Goal: Information Seeking & Learning: Check status

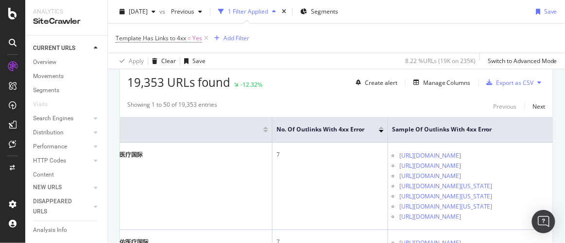
scroll to position [0, 174]
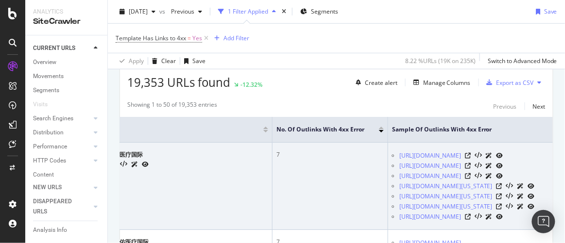
drag, startPoint x: 429, startPoint y: 190, endPoint x: 264, endPoint y: 199, distance: 165.0
click at [273, 199] on td "7" at bounding box center [331, 186] width 116 height 87
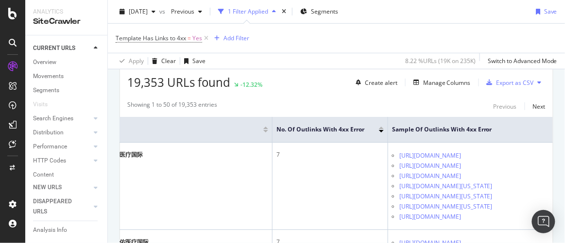
click at [291, 101] on div "Showing 1 to 50 of 19,353 entries Previous Next" at bounding box center [336, 107] width 433 height 12
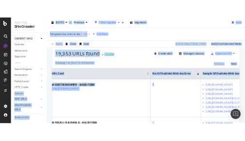
scroll to position [0, 0]
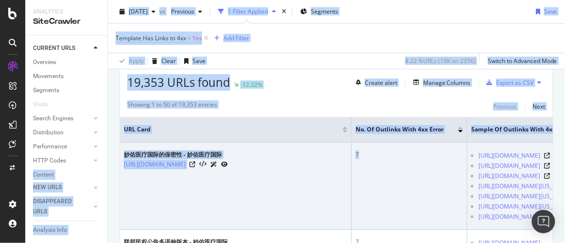
drag, startPoint x: 235, startPoint y: 190, endPoint x: 246, endPoint y: 200, distance: 14.8
click at [246, 200] on tr "妙佑医疗国际的保密性 - 妙佑医疗国际 https://www.mayoclinic.org/zh-hans/patient-visitor-guide/co…" at bounding box center [376, 186] width 512 height 87
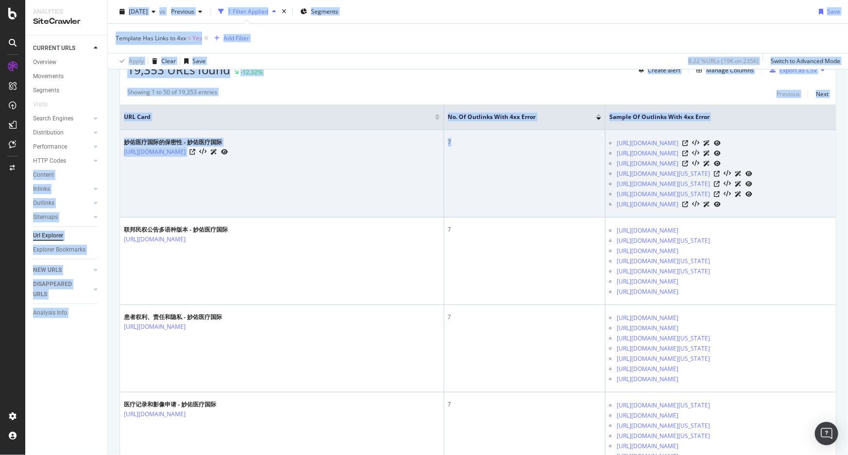
scroll to position [176, 0]
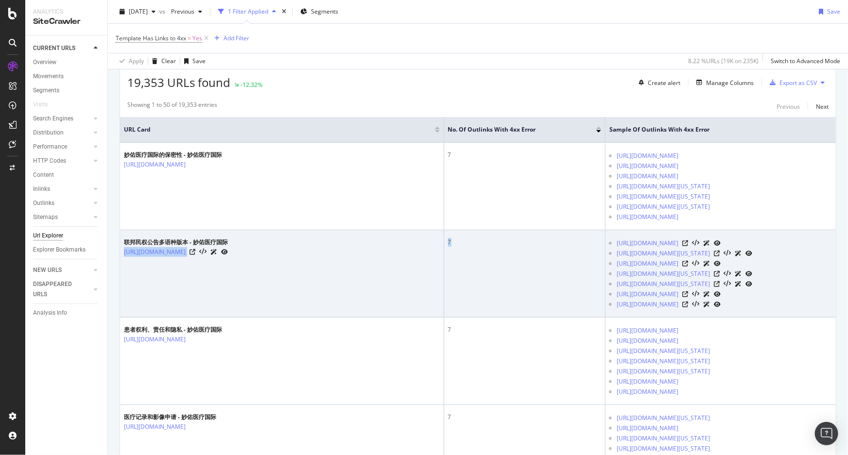
drag, startPoint x: 498, startPoint y: 338, endPoint x: 282, endPoint y: 296, distance: 219.8
click at [286, 243] on tr "联邦民权公告多语种版本 - 妙佑医疗国际 https://www.mayoclinic.org/zh-hans/patient-visitor-guide/f…" at bounding box center [478, 273] width 716 height 87
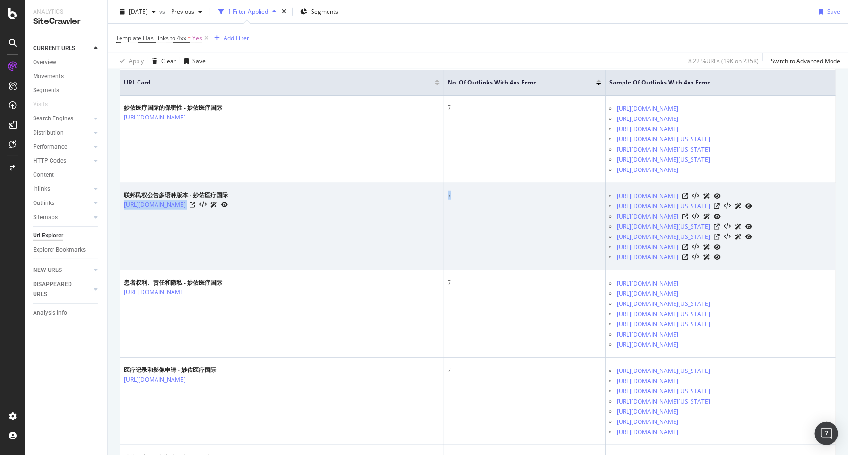
scroll to position [221, 0]
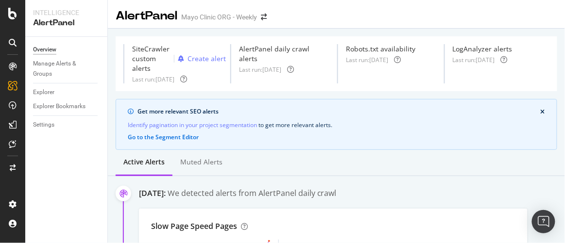
scroll to position [322, 0]
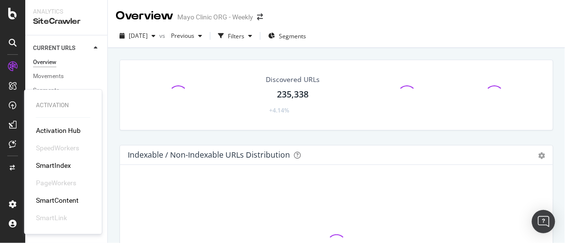
scroll to position [88, 0]
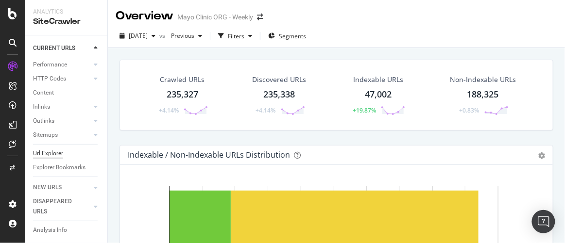
click at [48, 149] on div "Url Explorer" at bounding box center [48, 154] width 30 height 10
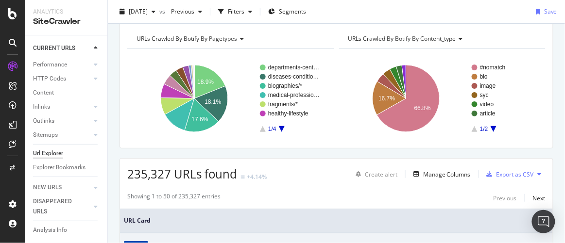
scroll to position [88, 0]
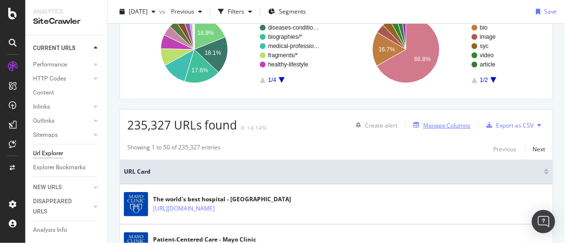
click at [447, 124] on div "Manage Columns" at bounding box center [447, 126] width 48 height 8
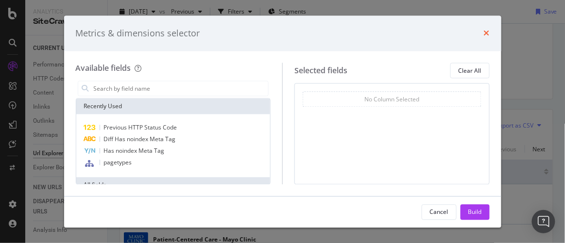
click at [487, 33] on icon "times" at bounding box center [487, 34] width 6 height 8
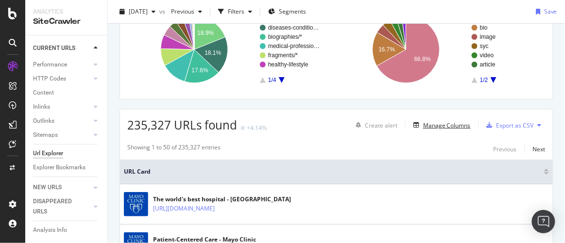
scroll to position [0, 0]
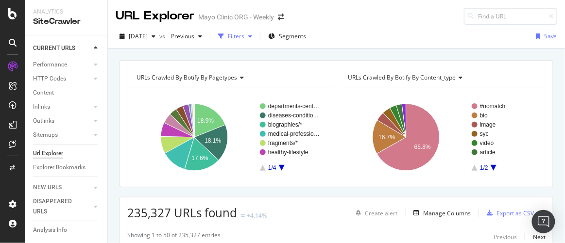
click at [256, 36] on div "button" at bounding box center [250, 37] width 12 height 6
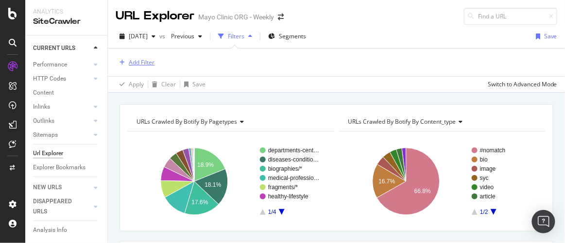
click at [136, 61] on div "Add Filter" at bounding box center [142, 62] width 26 height 8
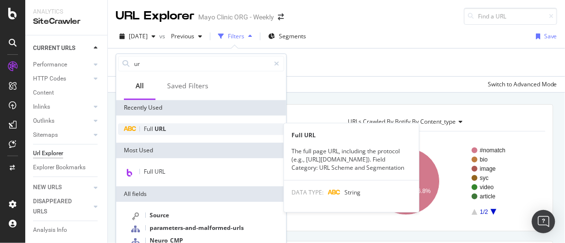
type input "ur"
click at [153, 129] on span "Full" at bounding box center [149, 129] width 11 height 8
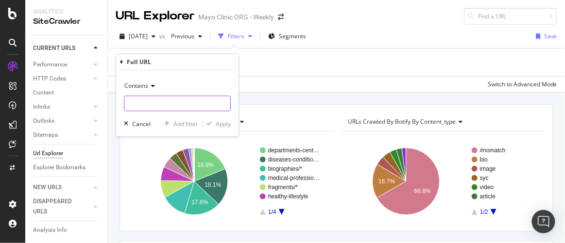
click at [138, 103] on input "text" at bounding box center [177, 104] width 106 height 16
type input "/es-es/"
click at [218, 123] on div "Apply" at bounding box center [223, 124] width 15 height 8
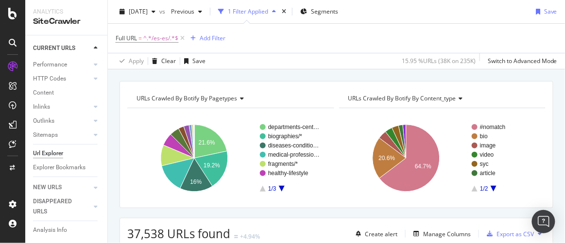
scroll to position [1, 0]
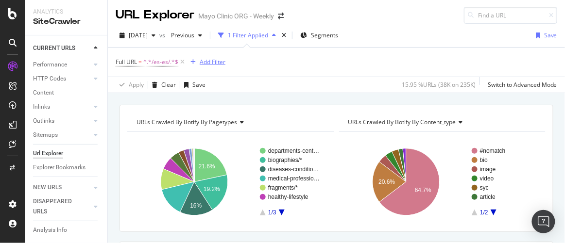
click at [215, 61] on div "Add Filter" at bounding box center [213, 62] width 26 height 8
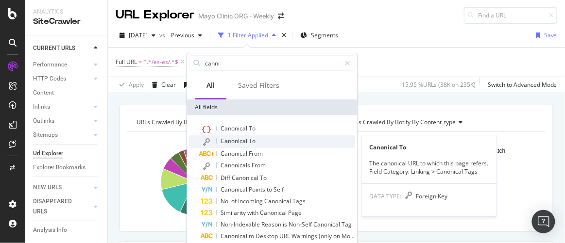
type input "canni"
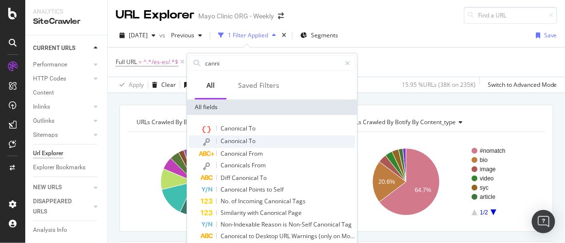
click at [244, 141] on span "Canonical" at bounding box center [235, 141] width 28 height 8
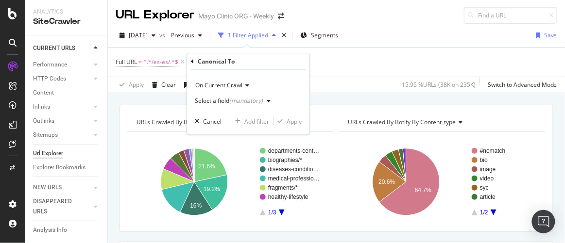
click at [249, 84] on div "On Current Crawl" at bounding box center [248, 86] width 107 height 16
click at [191, 60] on icon at bounding box center [192, 62] width 3 height 6
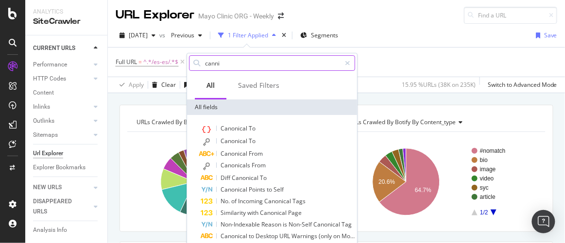
click at [234, 65] on input "canni" at bounding box center [272, 63] width 137 height 15
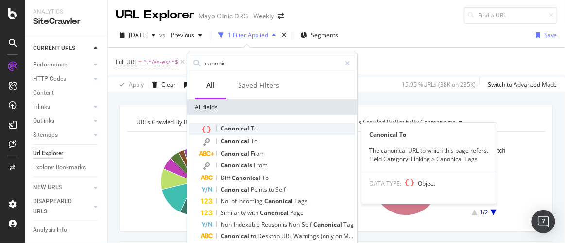
type input "canonic"
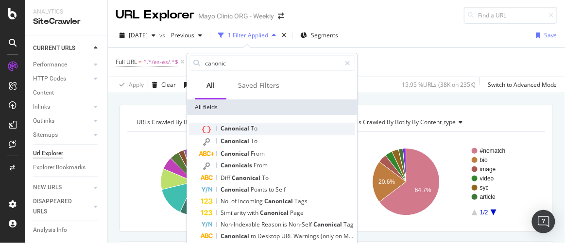
click at [253, 129] on span "To" at bounding box center [254, 128] width 7 height 8
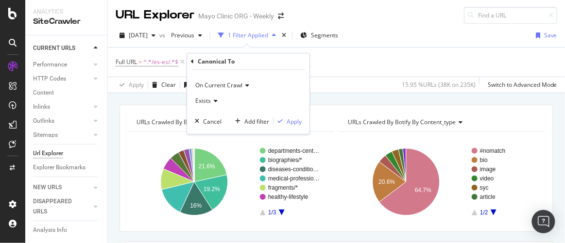
click at [217, 98] on icon at bounding box center [214, 101] width 7 height 6
click at [249, 84] on icon at bounding box center [246, 86] width 7 height 6
click at [192, 60] on icon at bounding box center [192, 62] width 3 height 6
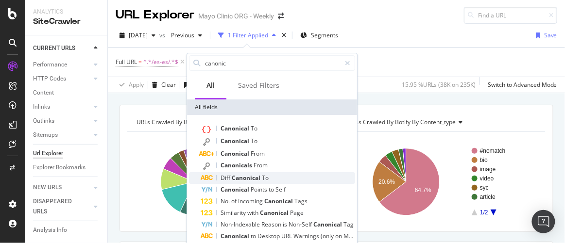
click at [254, 175] on span "Canonical" at bounding box center [247, 178] width 30 height 8
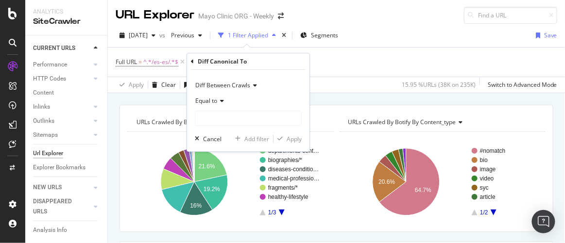
click at [222, 102] on icon at bounding box center [220, 101] width 7 height 6
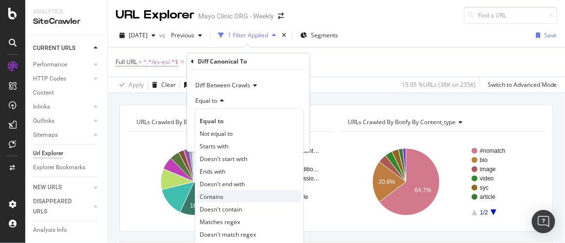
click at [222, 194] on span "Contains" at bounding box center [212, 197] width 24 height 8
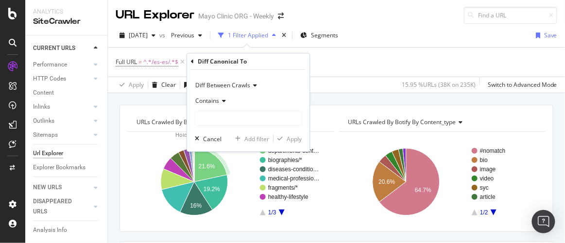
click at [253, 83] on icon at bounding box center [253, 86] width 7 height 6
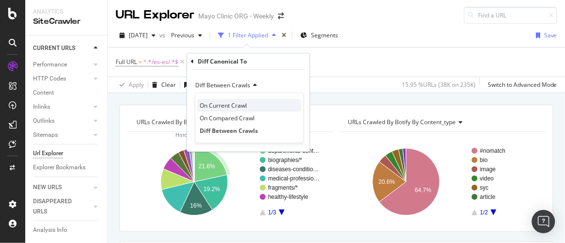
click at [224, 103] on span "On Current Crawl" at bounding box center [223, 106] width 47 height 8
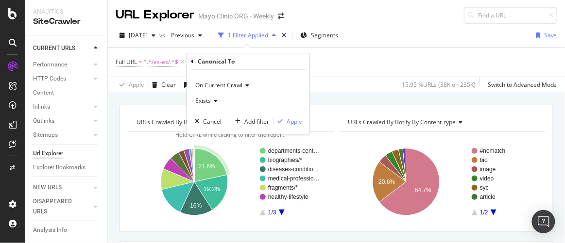
click at [218, 98] on div "Exists" at bounding box center [248, 101] width 107 height 16
click at [214, 118] on span "Exists" at bounding box center [208, 121] width 17 height 8
click at [217, 101] on div "Exists" at bounding box center [248, 101] width 107 height 16
click at [215, 120] on span "Exists" at bounding box center [208, 121] width 17 height 8
click at [230, 86] on span "On Current Crawl" at bounding box center [218, 85] width 47 height 8
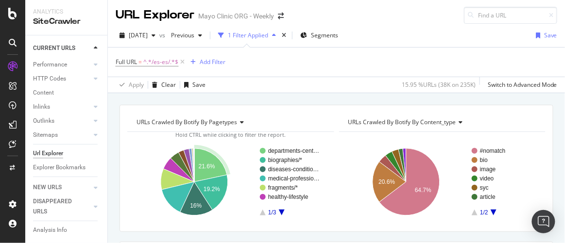
click at [343, 10] on div "URL Explorer Mayo Clinic ORG - Weekly" at bounding box center [336, 11] width 457 height 25
click at [207, 61] on div "Add Filter" at bounding box center [213, 62] width 26 height 8
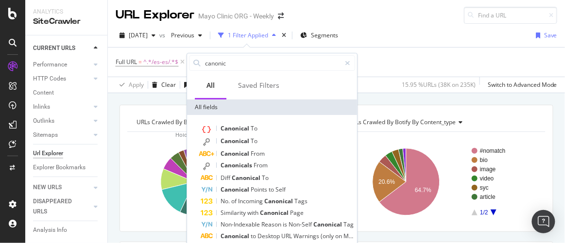
click at [385, 19] on div "URL Explorer Mayo Clinic ORG - Weekly" at bounding box center [336, 11] width 457 height 25
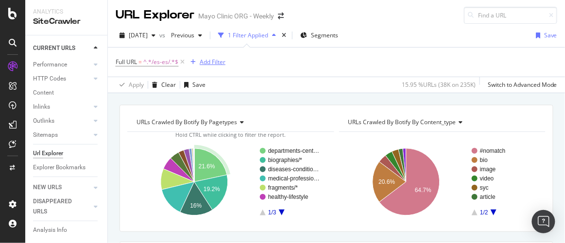
click at [210, 60] on div "Add Filter" at bounding box center [213, 62] width 26 height 8
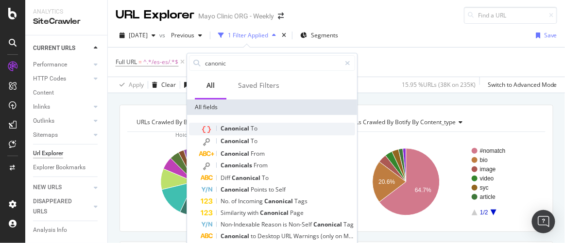
click at [235, 126] on span "Canonical" at bounding box center [236, 128] width 30 height 8
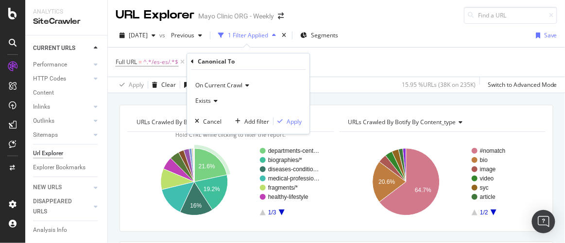
click at [217, 100] on icon at bounding box center [214, 101] width 7 height 6
click at [234, 85] on span "On Current Crawl" at bounding box center [218, 85] width 47 height 8
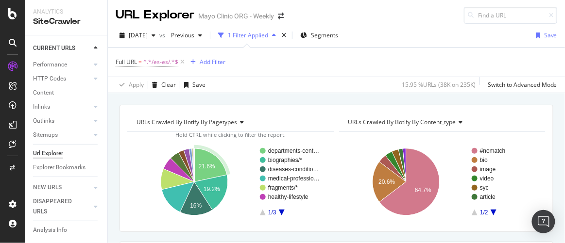
click at [382, 31] on div "2025 Sep. 3rd vs Previous 1 Filter Applied Segments Save" at bounding box center [336, 37] width 457 height 19
click at [216, 61] on div "Add Filter" at bounding box center [213, 62] width 26 height 8
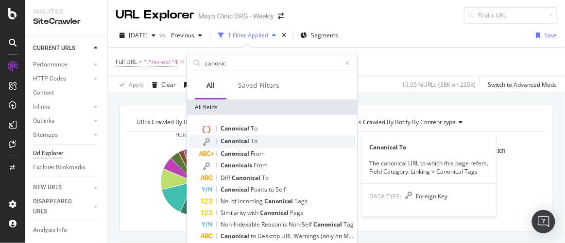
click at [239, 139] on span "Canonical" at bounding box center [236, 141] width 30 height 8
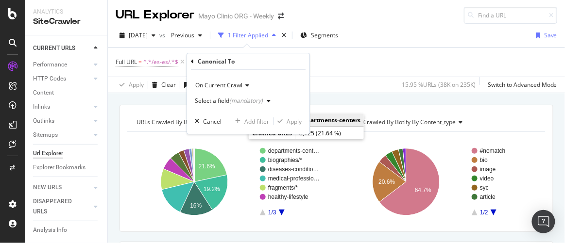
click at [268, 101] on icon "button" at bounding box center [269, 101] width 4 height 6
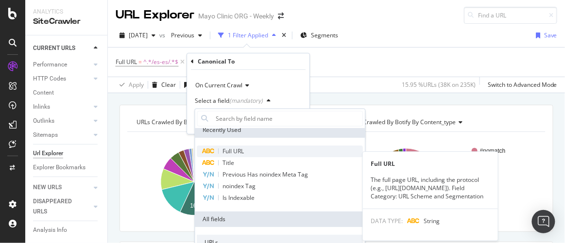
scroll to position [0, 0]
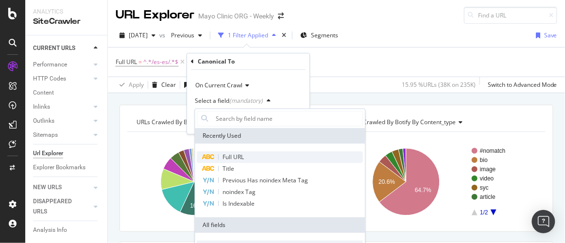
click at [236, 155] on span "Full URL" at bounding box center [233, 158] width 21 height 8
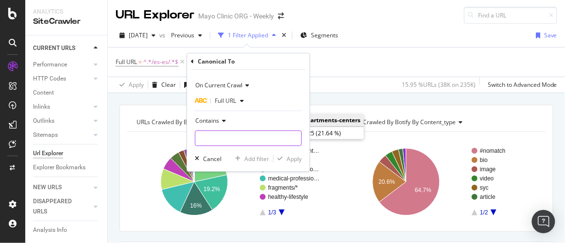
click at [225, 142] on input "text" at bounding box center [248, 139] width 106 height 16
type input "/es/"
click at [295, 158] on div "Apply" at bounding box center [294, 159] width 15 height 8
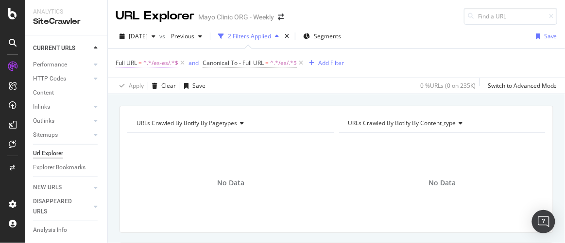
click at [160, 63] on span "^.*/es-es/.*$" at bounding box center [160, 63] width 35 height 14
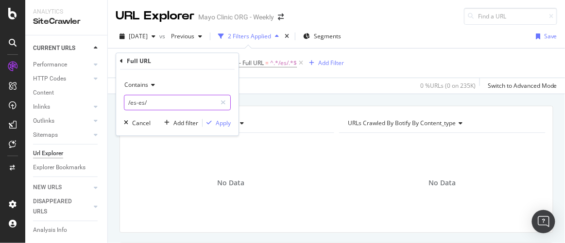
click at [138, 104] on input "/es-es/" at bounding box center [170, 103] width 92 height 16
drag, startPoint x: 136, startPoint y: 105, endPoint x: 154, endPoint y: 104, distance: 17.5
click at [154, 104] on input "/es-es/" at bounding box center [170, 103] width 92 height 16
type input "/es/"
drag, startPoint x: 213, startPoint y: 122, endPoint x: 243, endPoint y: 92, distance: 42.6
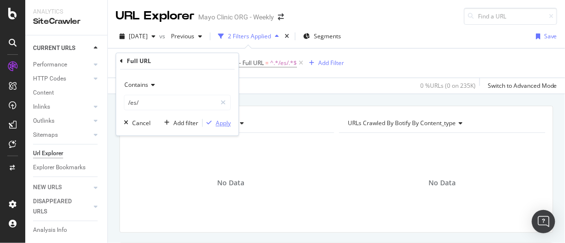
click at [213, 122] on div "button" at bounding box center [209, 124] width 13 height 6
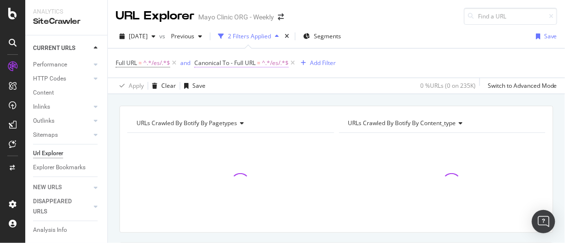
click at [277, 62] on span "^.*/es/.*$" at bounding box center [275, 63] width 27 height 14
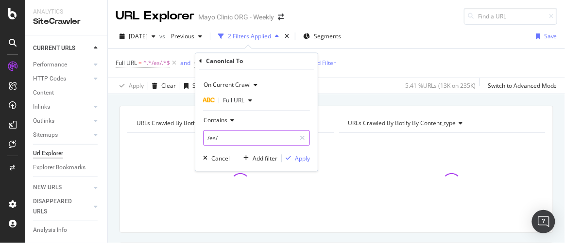
click at [217, 134] on input "/es/" at bounding box center [250, 139] width 92 height 16
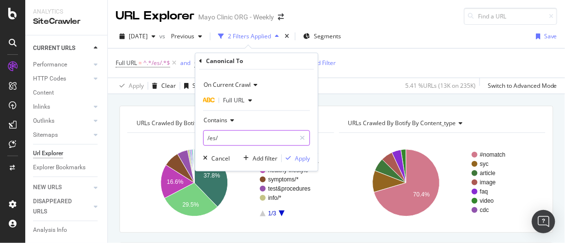
click at [215, 137] on input "/es/" at bounding box center [250, 139] width 92 height 16
click at [213, 138] on input "/es/" at bounding box center [250, 139] width 92 height 16
type input "/es-es/"
click at [302, 159] on div "Apply" at bounding box center [302, 159] width 15 height 8
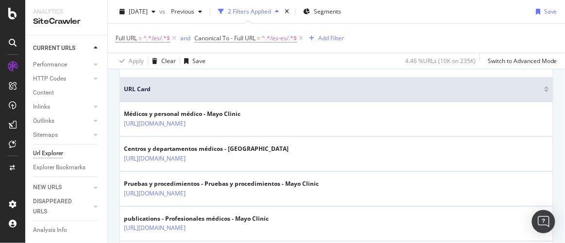
scroll to position [221, 0]
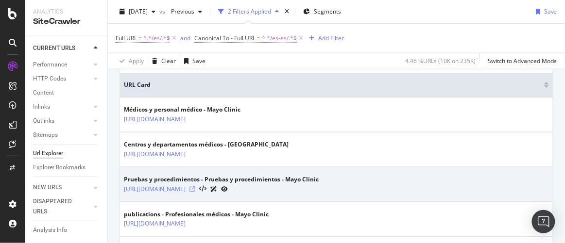
click at [195, 187] on icon at bounding box center [193, 190] width 6 height 6
